Goal: Information Seeking & Learning: Learn about a topic

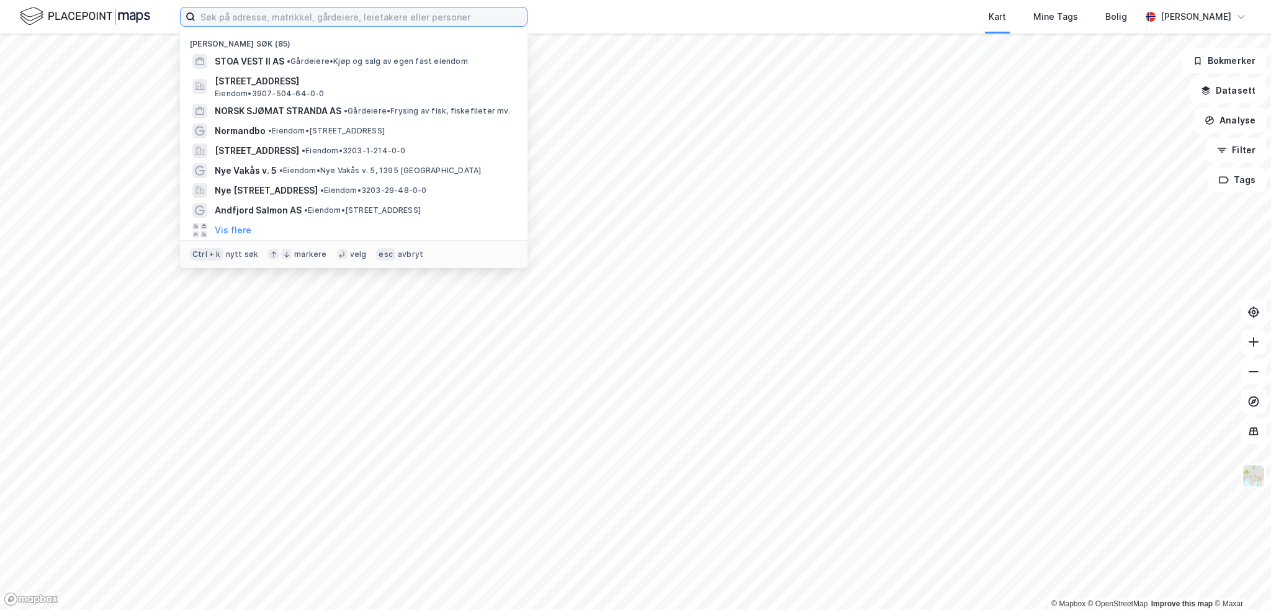
click at [398, 19] on input at bounding box center [360, 16] width 331 height 19
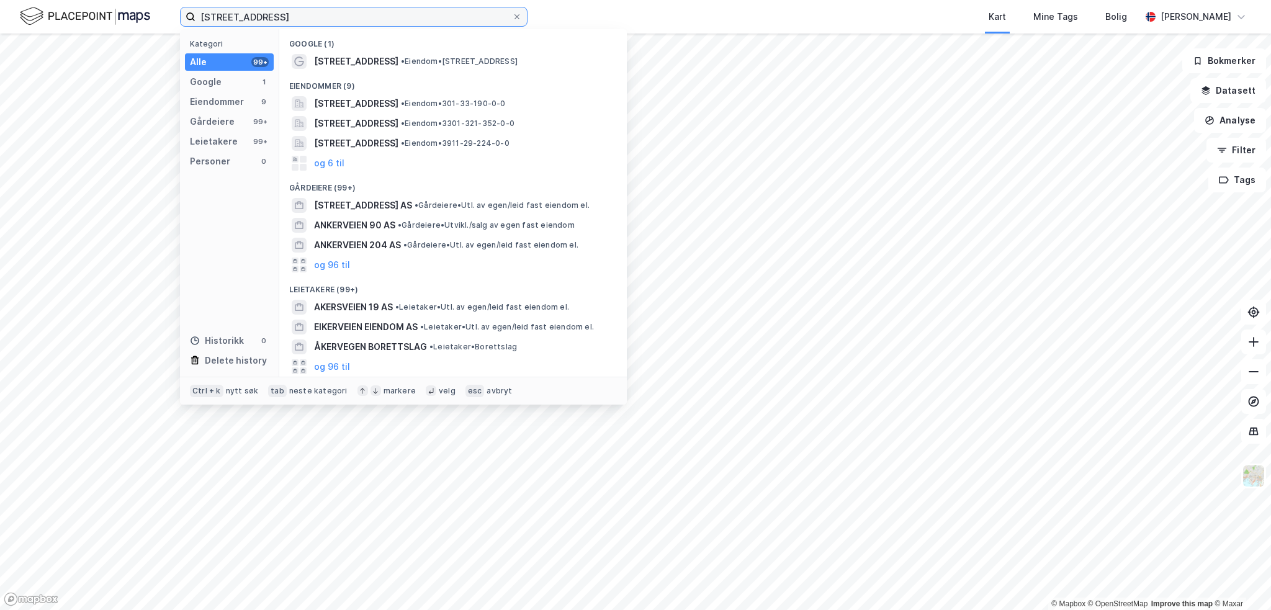
type input "[STREET_ADDRESS]"
click at [393, 106] on span "[STREET_ADDRESS]" at bounding box center [356, 103] width 84 height 15
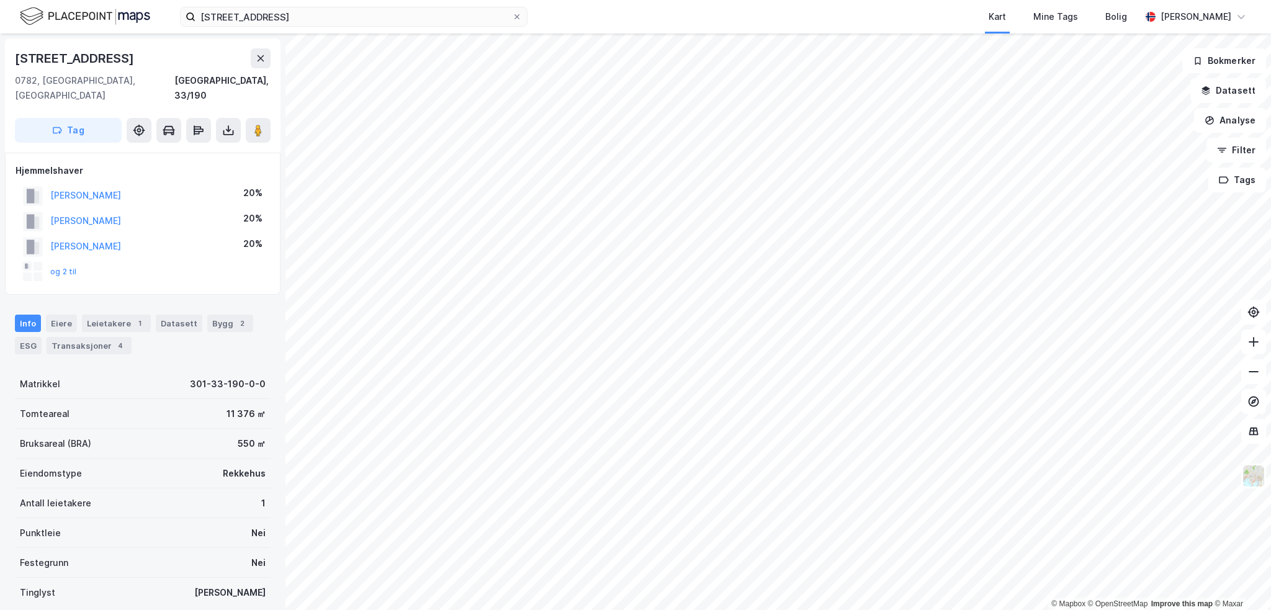
click at [0, 0] on button "og 2 til" at bounding box center [0, 0] width 0 height 0
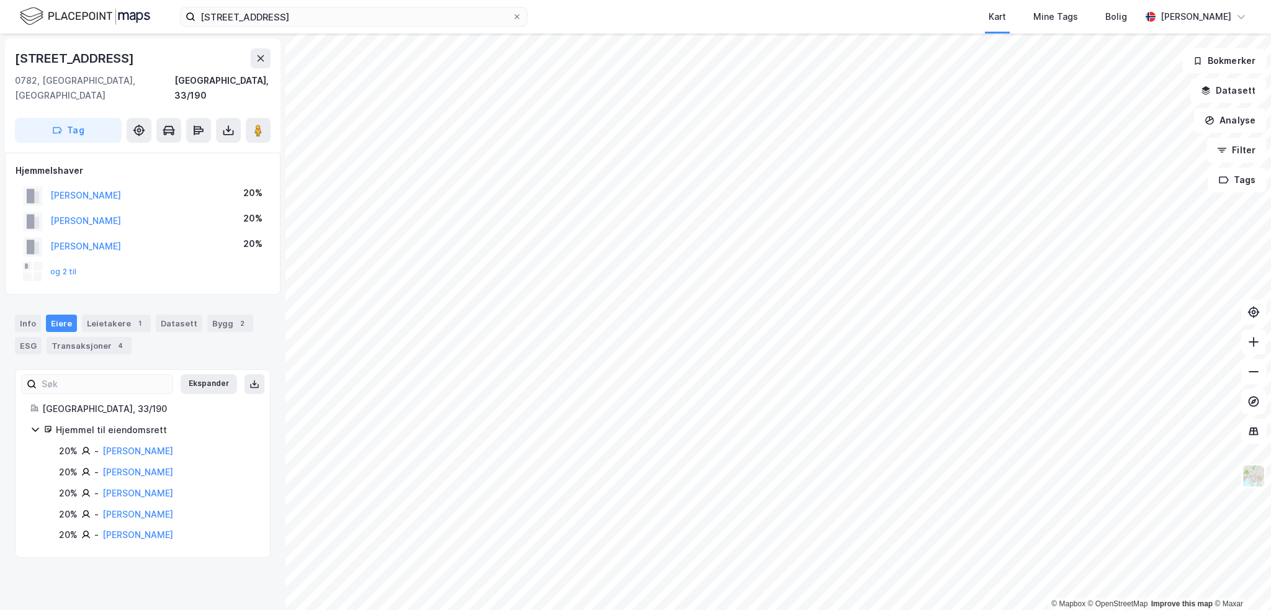
click at [0, 0] on button "og 2 til" at bounding box center [0, 0] width 0 height 0
click at [139, 529] on link "[PERSON_NAME]" at bounding box center [137, 534] width 71 height 11
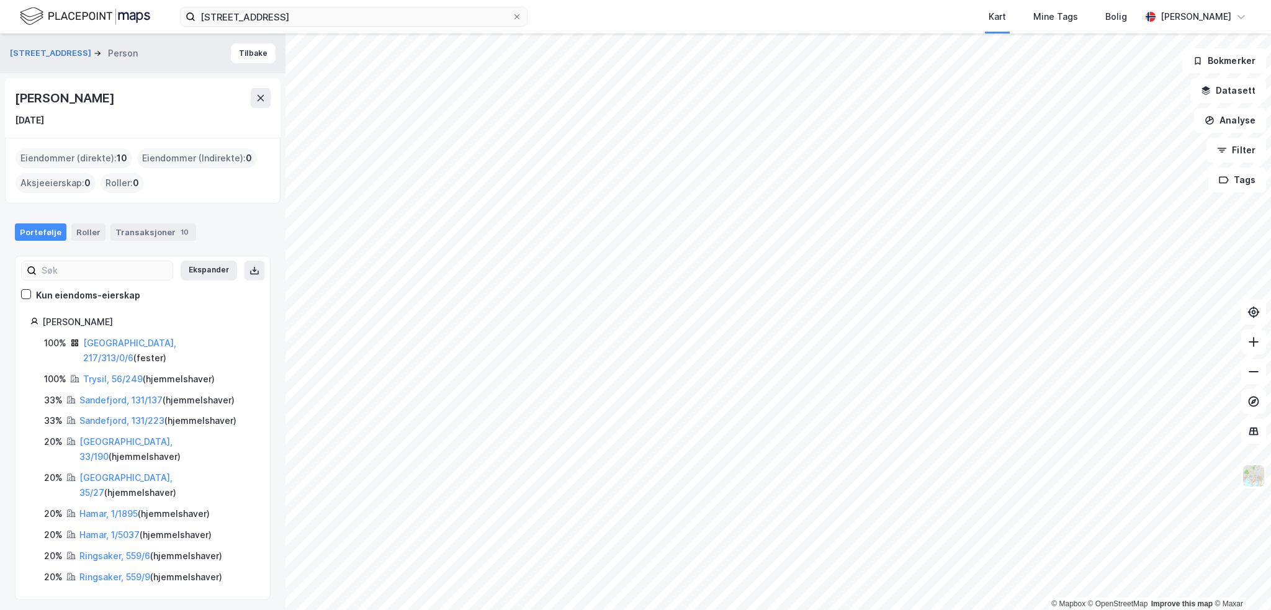
click at [110, 158] on div "Eiendommer (direkte) : 10" at bounding box center [74, 158] width 117 height 20
click at [165, 158] on div "Eiendommer (Indirekte) : 0" at bounding box center [197, 158] width 120 height 20
click at [84, 230] on div "Roller" at bounding box center [88, 231] width 34 height 17
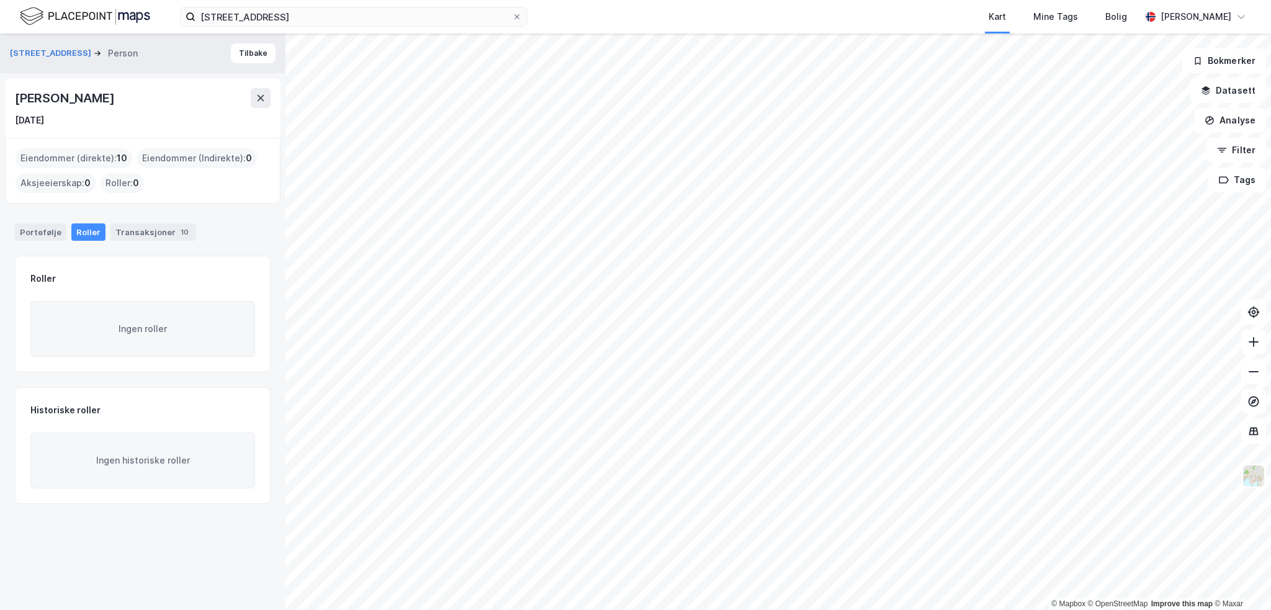
click at [124, 231] on div "Transaksjoner 10" at bounding box center [153, 231] width 86 height 17
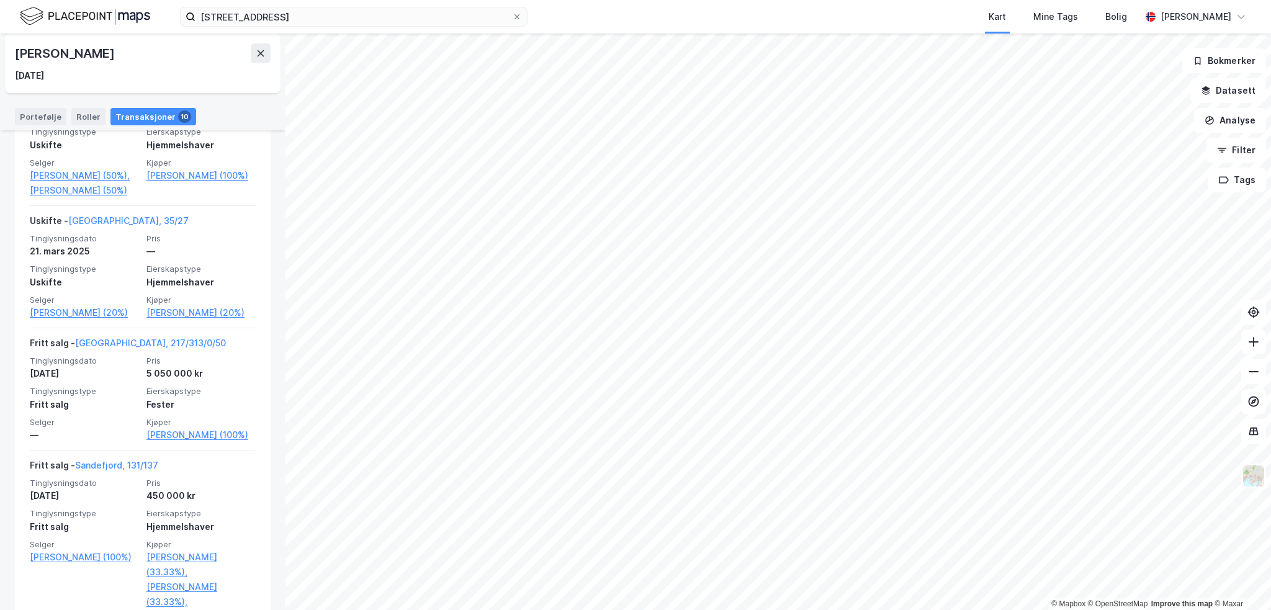
scroll to position [703, 0]
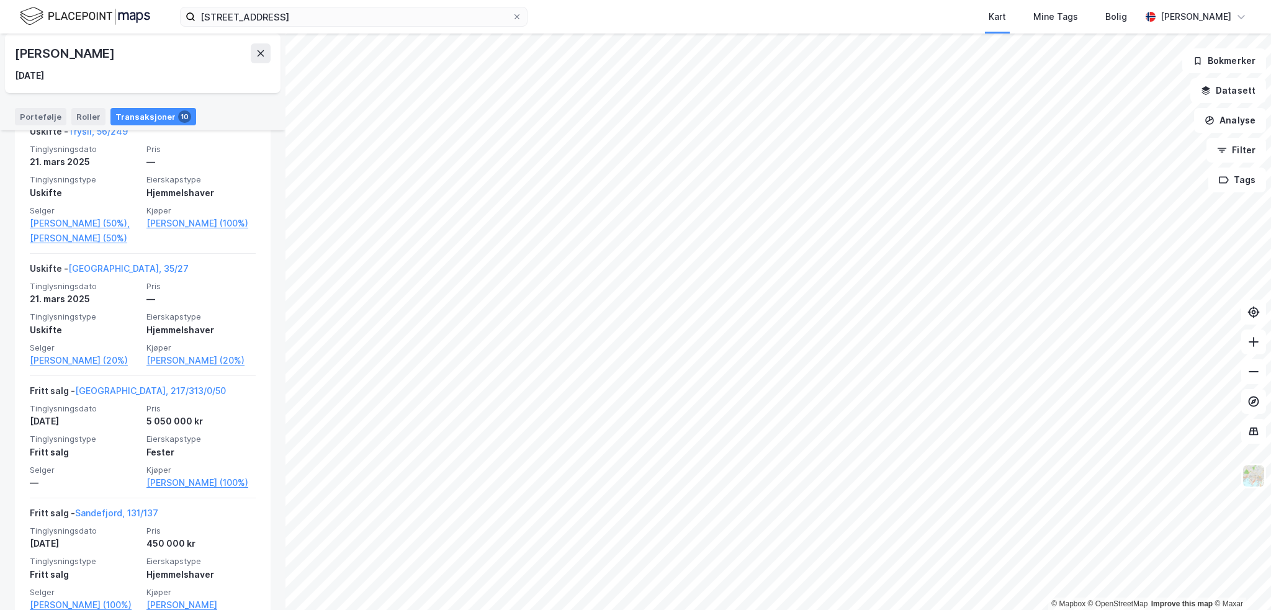
click at [95, 368] on link "Svenkerud Rosa M Lahn (20%)" at bounding box center [84, 360] width 109 height 15
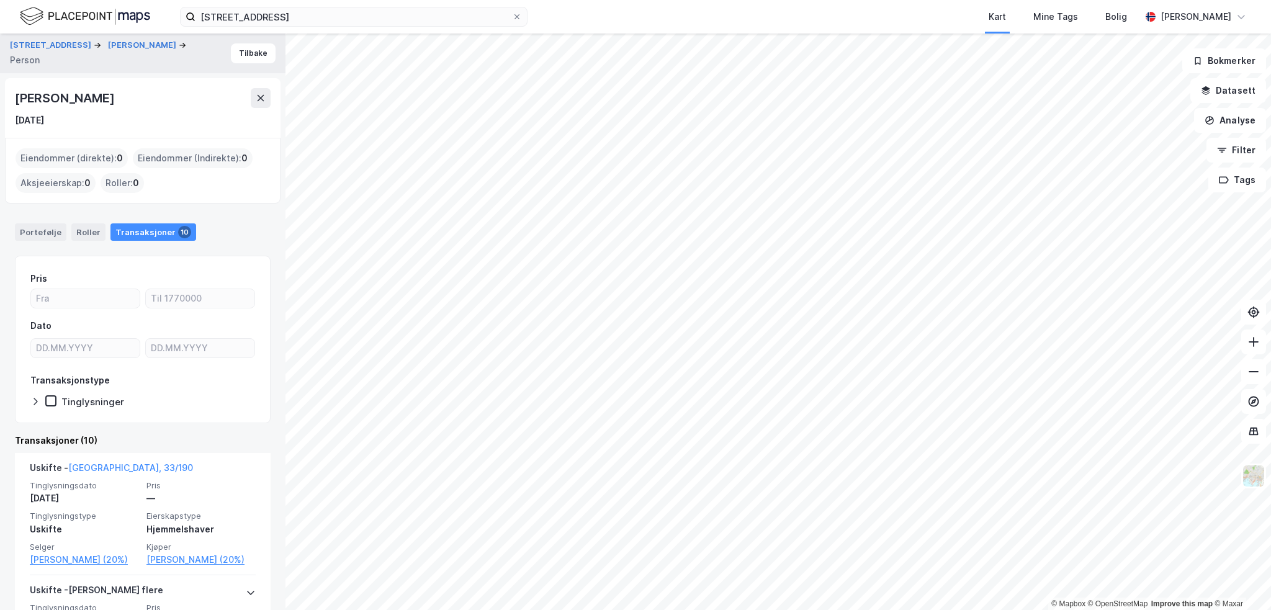
drag, startPoint x: 214, startPoint y: 95, endPoint x: 19, endPoint y: 94, distance: 194.9
click at [11, 94] on div "Rosa Margaret Lahn Svenkerud 12. okt. 1966" at bounding box center [143, 108] width 276 height 60
copy div "Rosa Margaret Lahn Svenkerud"
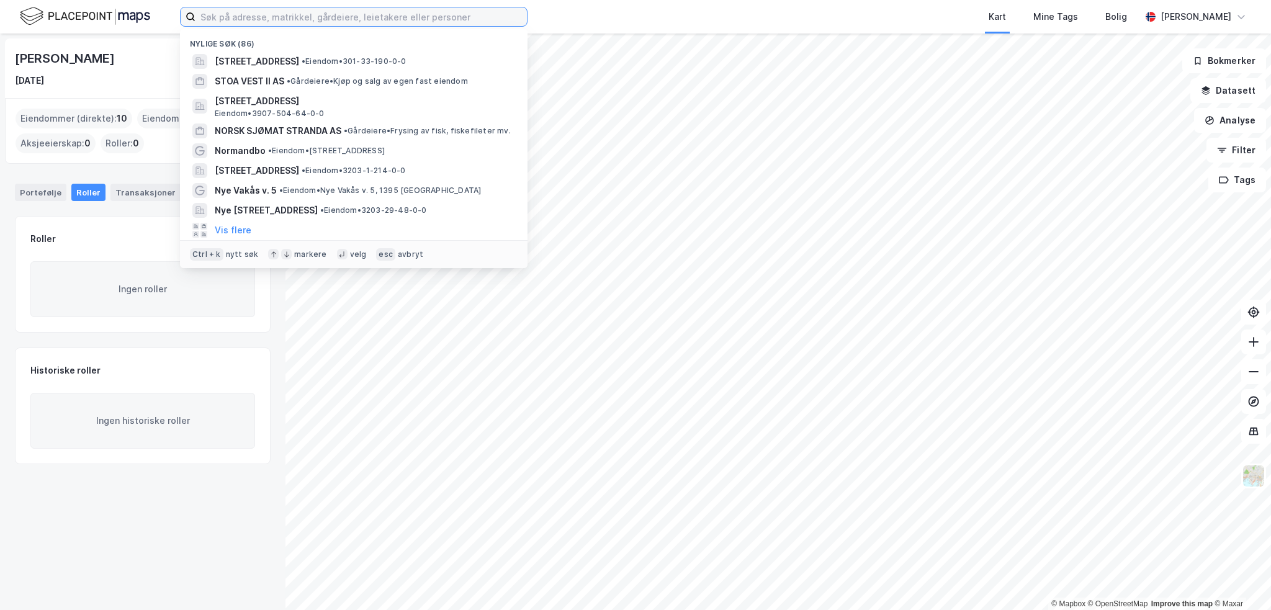
click at [320, 19] on input at bounding box center [360, 16] width 331 height 19
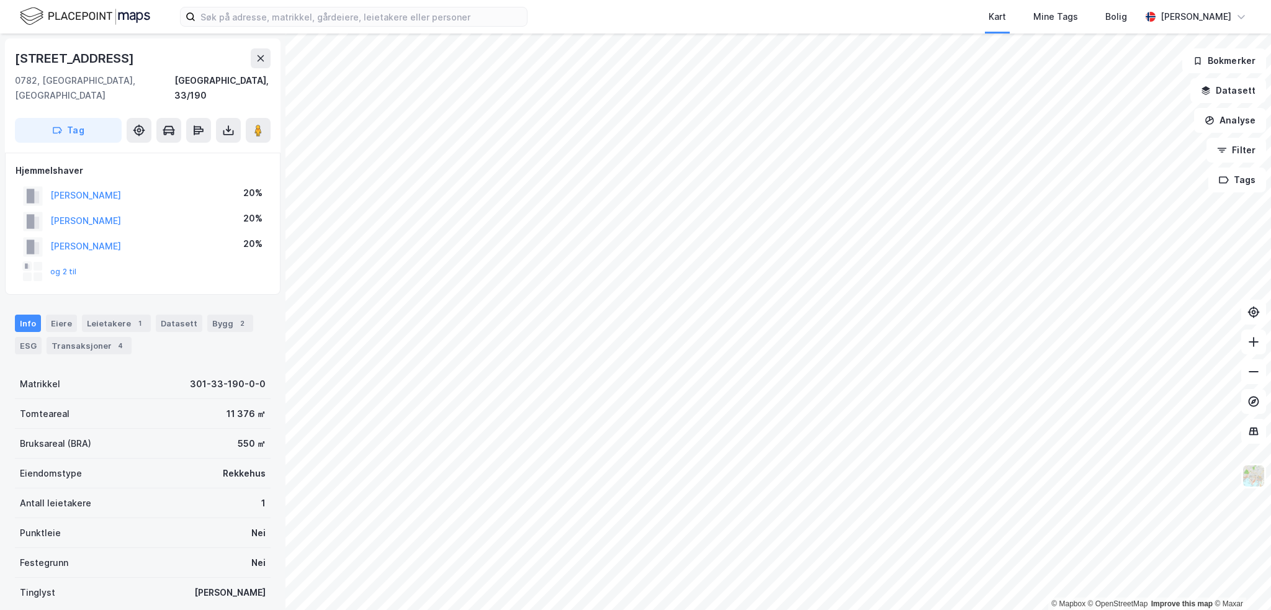
click at [0, 0] on button "og 2 til" at bounding box center [0, 0] width 0 height 0
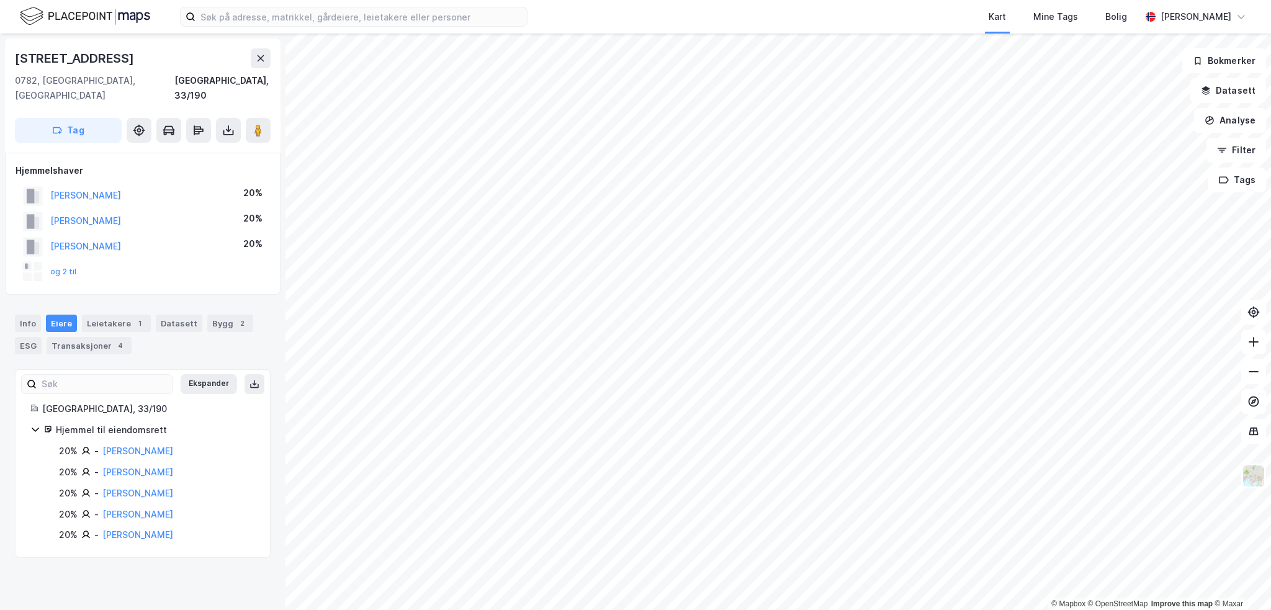
drag, startPoint x: 222, startPoint y: 475, endPoint x: 98, endPoint y: 479, distance: 123.6
click at [98, 486] on div "20% - [PERSON_NAME]" at bounding box center [157, 493] width 196 height 15
copy div "[PERSON_NAME]"
drag, startPoint x: 235, startPoint y: 502, endPoint x: 101, endPoint y: 501, distance: 133.4
click at [101, 507] on div "20% - [PERSON_NAME]" at bounding box center [157, 514] width 196 height 15
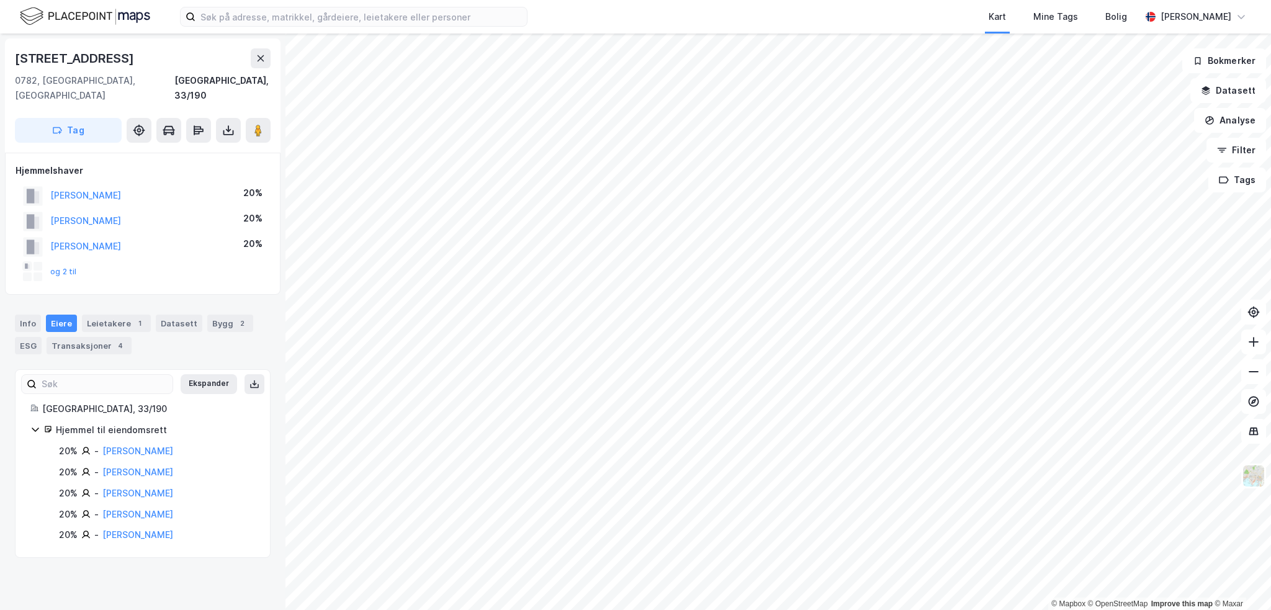
copy link "[PERSON_NAME]"
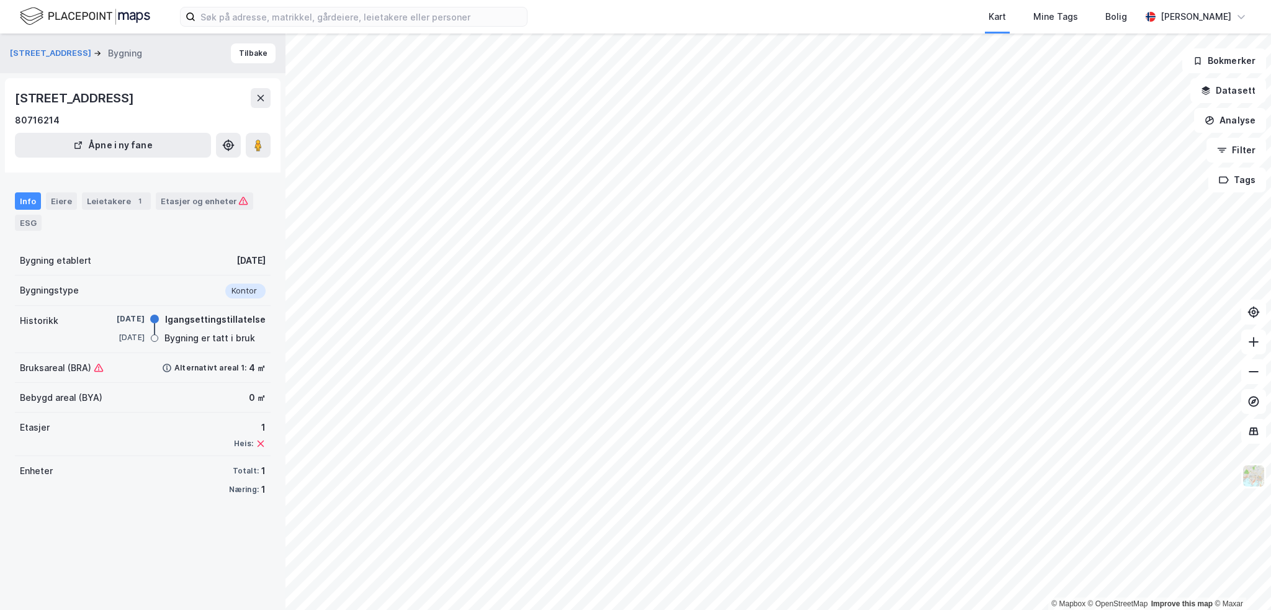
click at [135, 199] on div "1" at bounding box center [139, 201] width 12 height 12
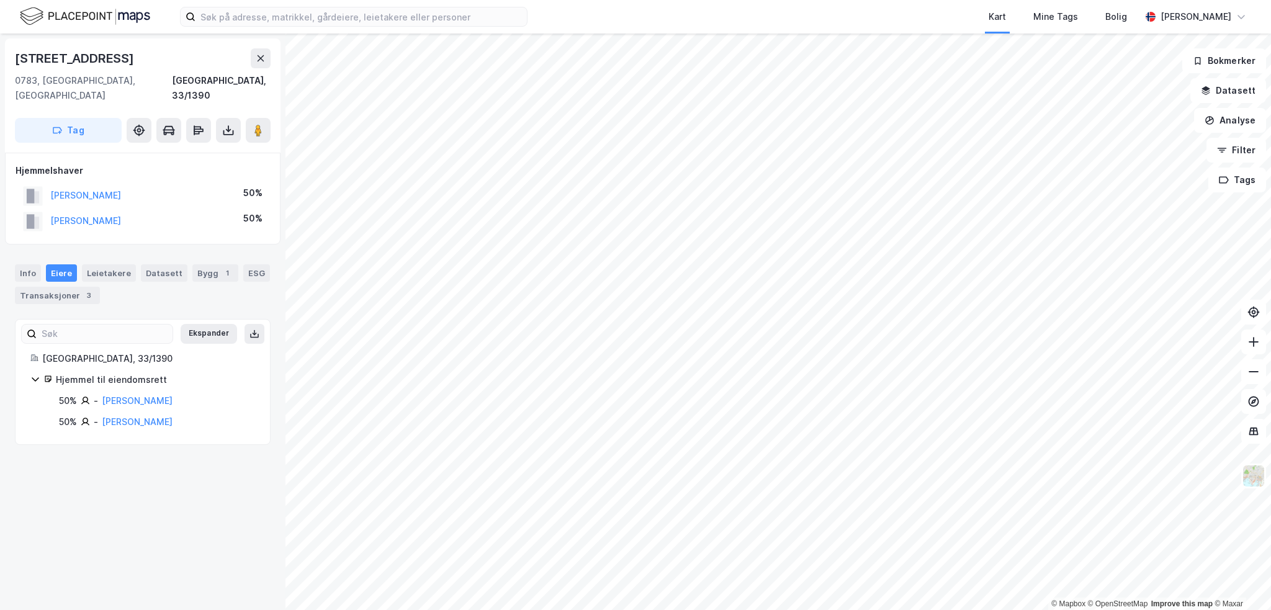
click at [0, 0] on button "[PERSON_NAME]" at bounding box center [0, 0] width 0 height 0
